Goal: Book appointment/travel/reservation

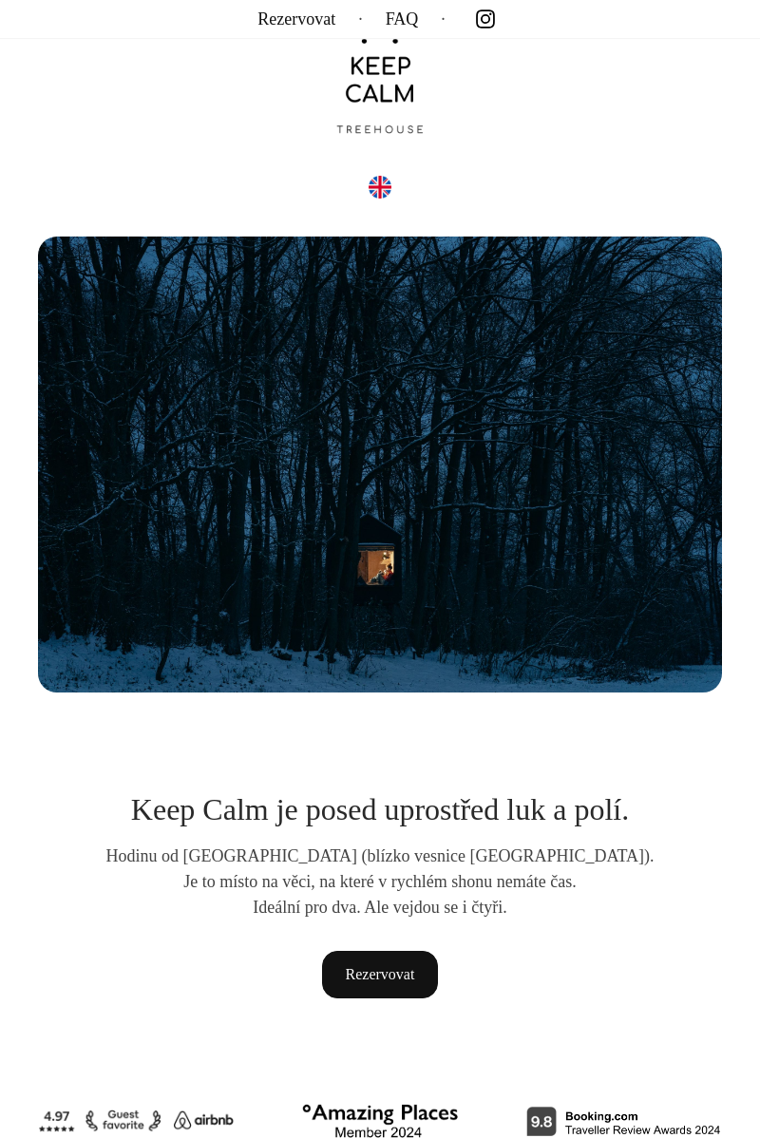
scroll to position [72, 0]
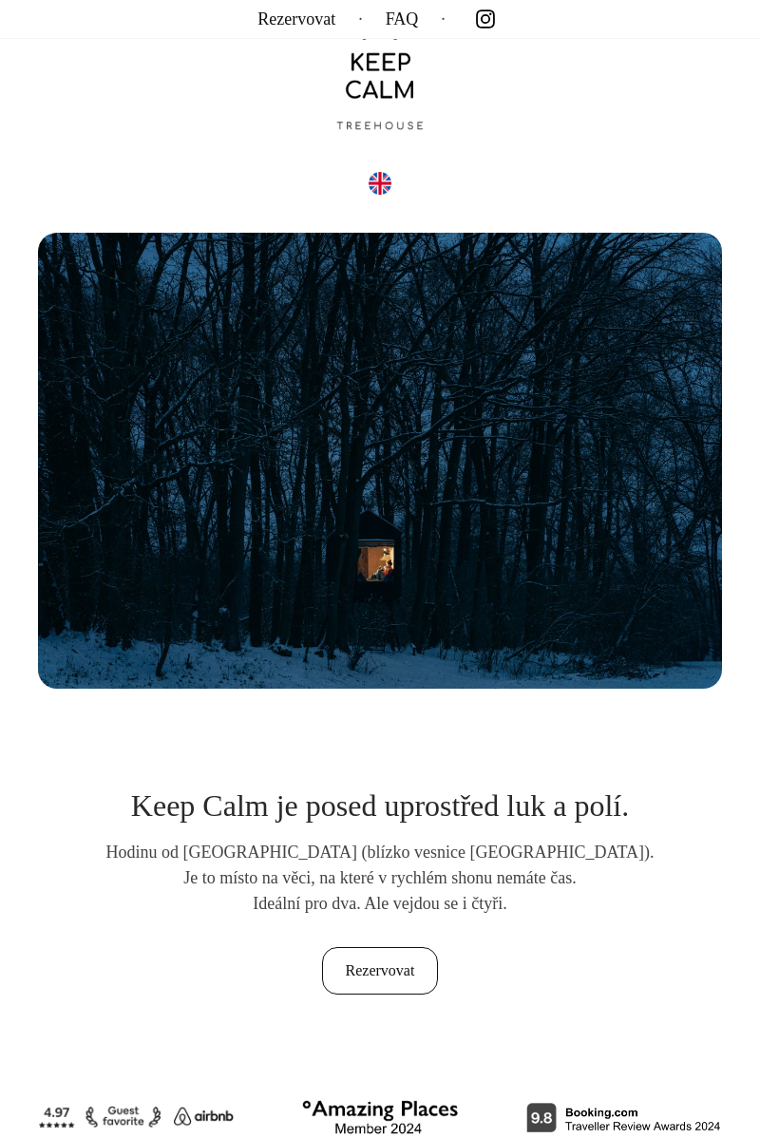
click at [394, 969] on link "Rezervovat" at bounding box center [380, 971] width 117 height 48
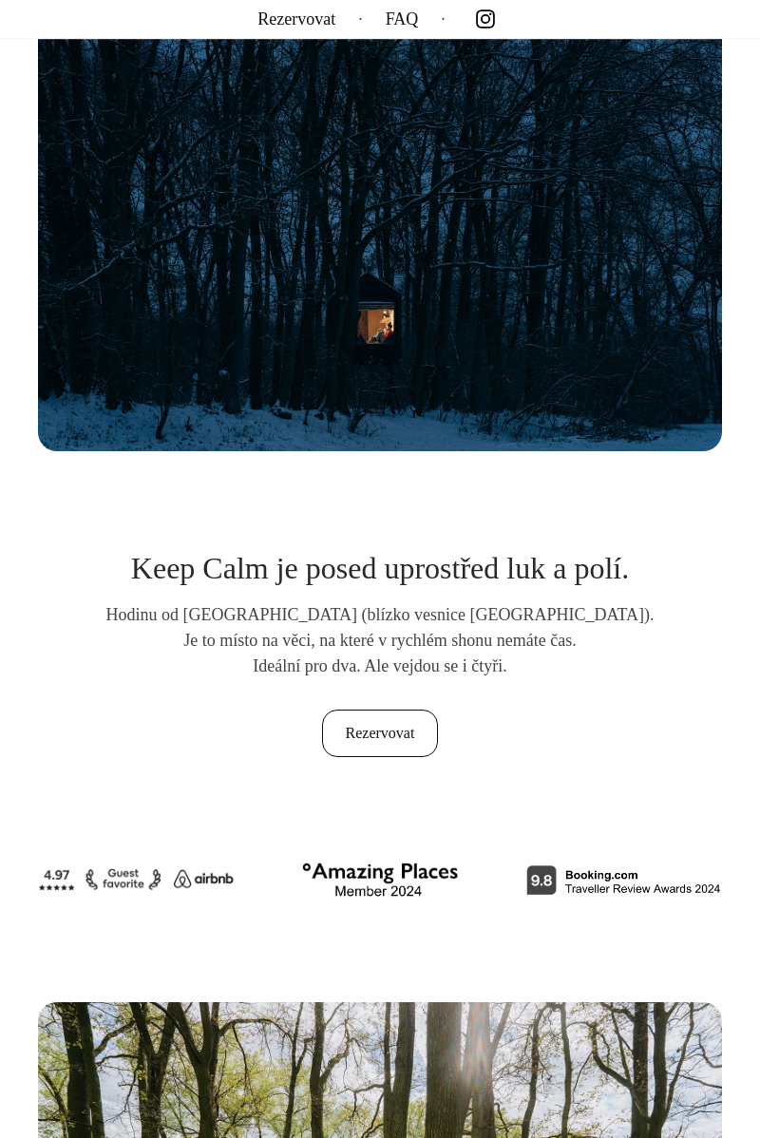
scroll to position [310, 0]
click at [412, 741] on link "Rezervovat" at bounding box center [380, 734] width 117 height 48
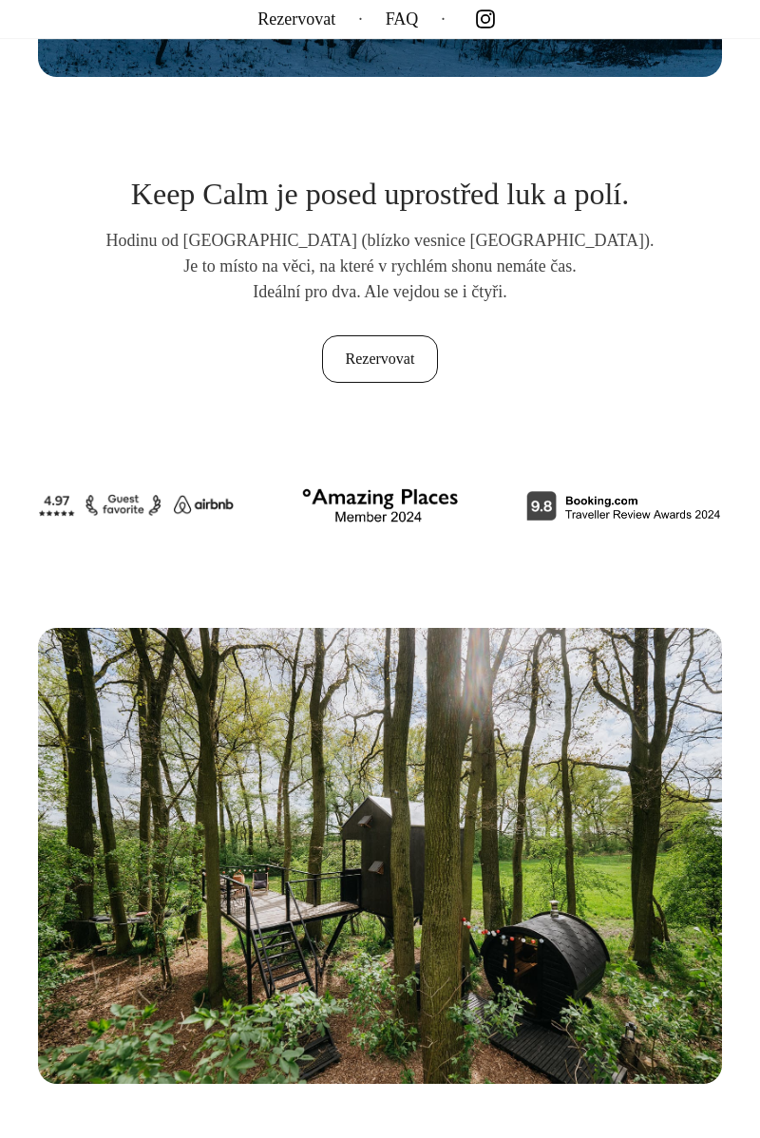
scroll to position [0, 0]
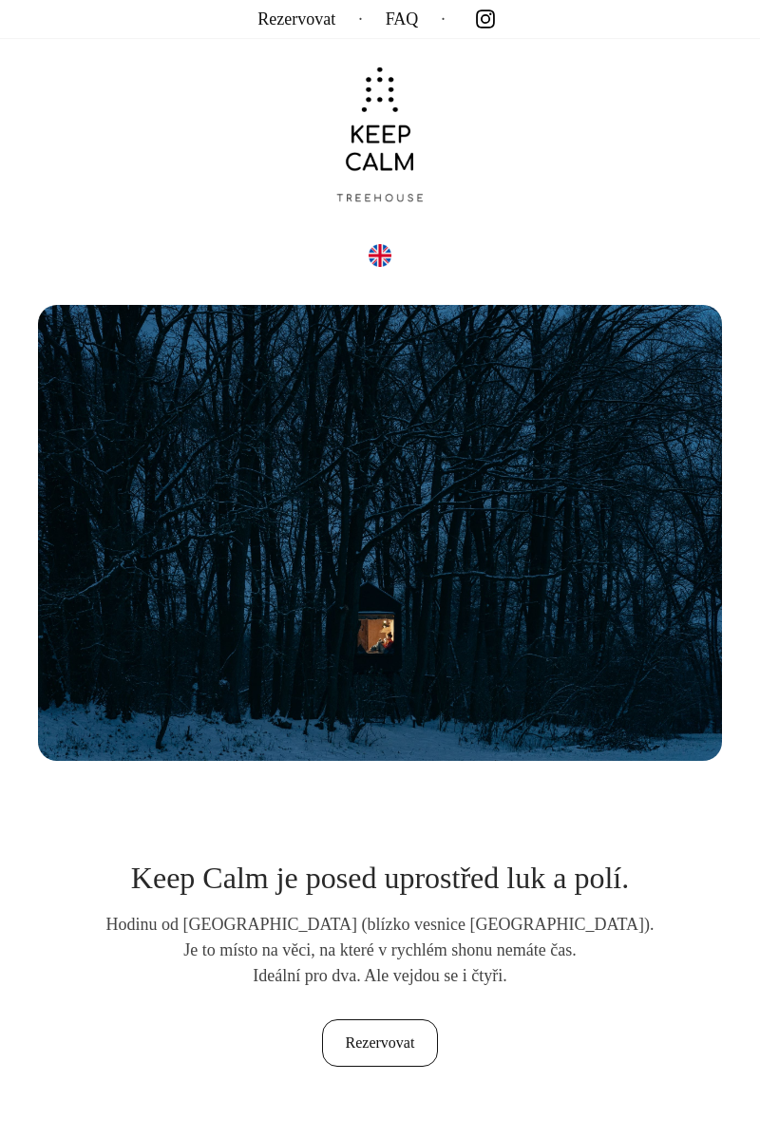
click at [400, 1043] on link "Rezervovat" at bounding box center [380, 1043] width 117 height 48
